Goal: Use online tool/utility: Utilize a website feature to perform a specific function

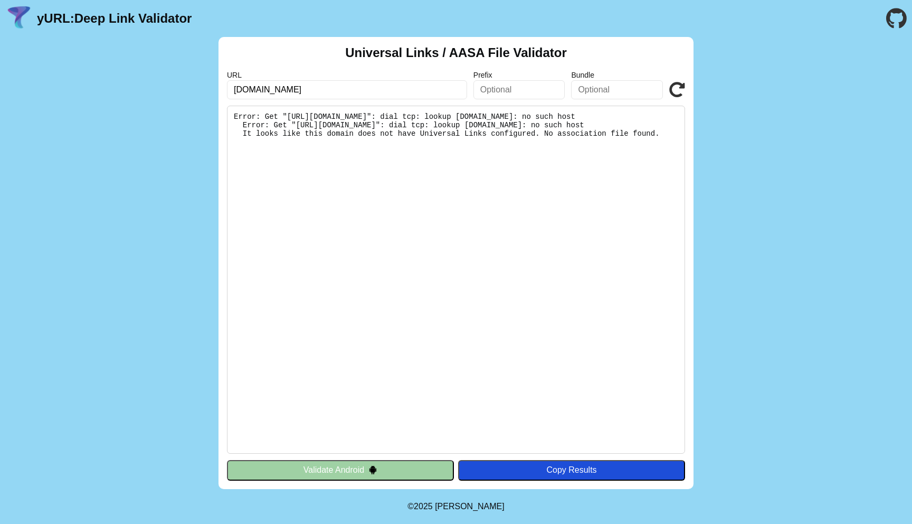
click at [74, 14] on link "yURL: Deep Link Validator" at bounding box center [114, 18] width 155 height 15
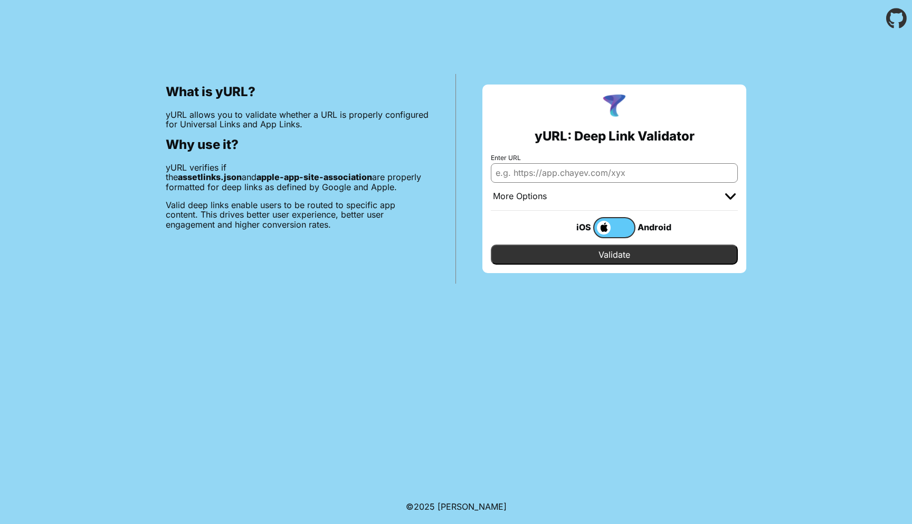
click at [101, 225] on div "What is yURL? yURL allows you to validate whether a URL is properly configured …" at bounding box center [456, 160] width 912 height 247
click at [616, 230] on label at bounding box center [614, 227] width 42 height 21
click at [0, 0] on input "checkbox" at bounding box center [0, 0] width 0 height 0
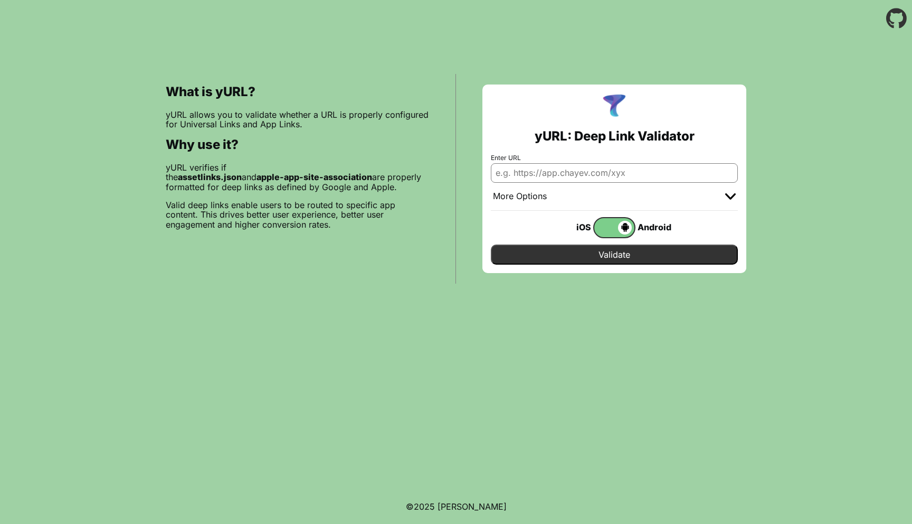
click at [605, 400] on body "What is yURL? yURL allows you to validate whether a URL is properly configured …" at bounding box center [456, 262] width 912 height 524
click at [770, 45] on div "What is yURL? yURL allows you to validate whether a URL is properly configured …" at bounding box center [456, 160] width 912 height 247
click at [855, 83] on div "What is yURL? yURL allows you to validate whether a URL is properly configured …" at bounding box center [456, 160] width 912 height 247
